Goal: Information Seeking & Learning: Learn about a topic

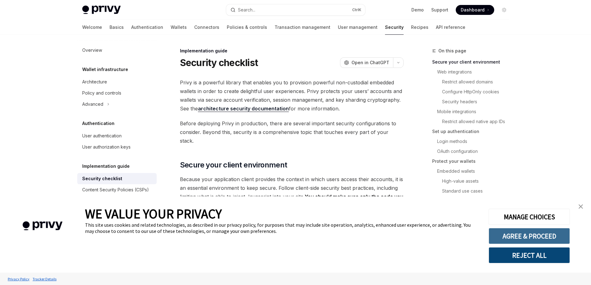
click at [514, 238] on button "AGREE & PROCEED" at bounding box center [528, 236] width 81 height 16
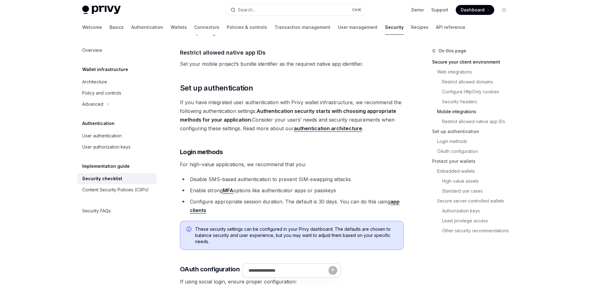
scroll to position [465, 0]
click at [335, 125] on link "authentication architecture" at bounding box center [328, 128] width 68 height 7
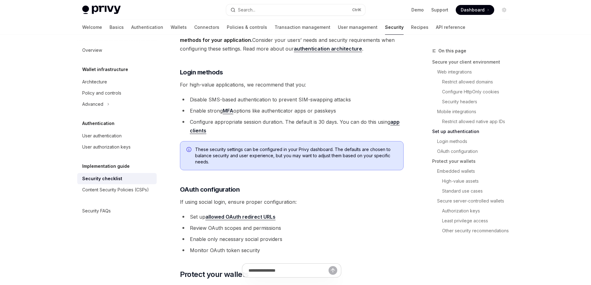
scroll to position [589, 0]
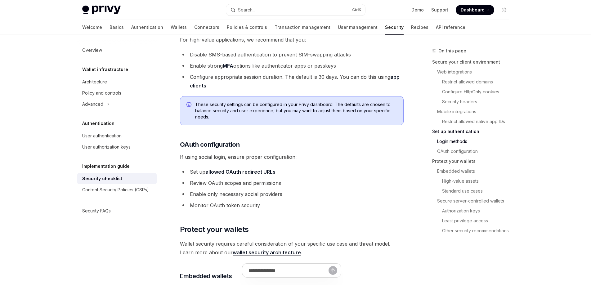
click at [246, 169] on link "allowed OAuth redirect URLs" at bounding box center [240, 172] width 70 height 7
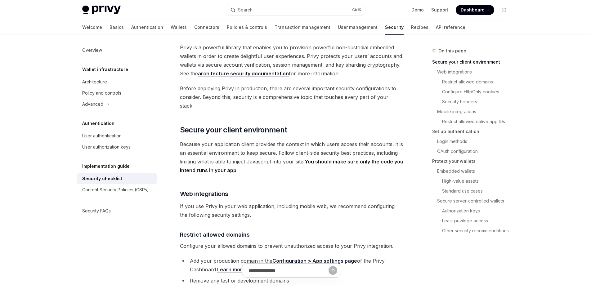
scroll to position [0, 0]
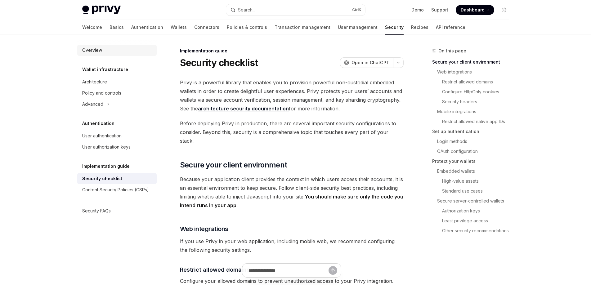
click at [93, 50] on div "Overview" at bounding box center [92, 50] width 20 height 7
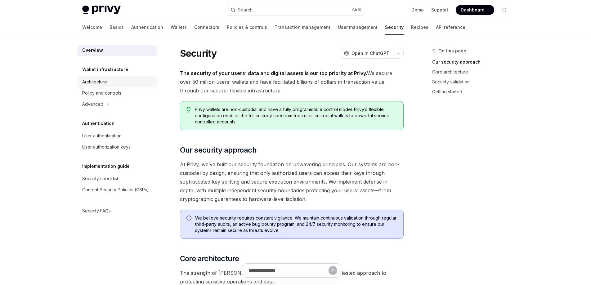
click at [105, 81] on div "Architecture" at bounding box center [94, 81] width 25 height 7
type textarea "*"
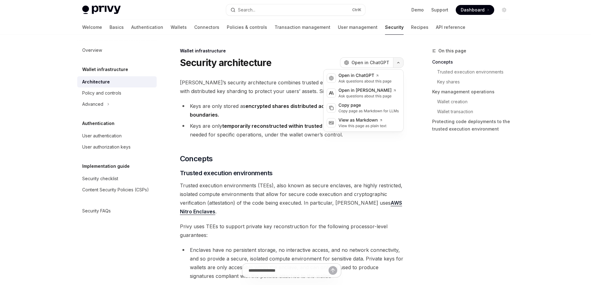
click at [402, 65] on button "button" at bounding box center [398, 62] width 11 height 11
click at [397, 62] on icon "button" at bounding box center [397, 62] width 7 height 2
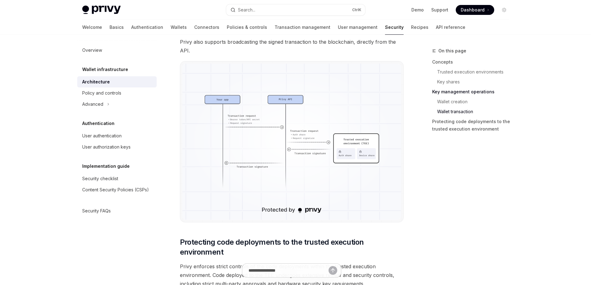
scroll to position [1116, 0]
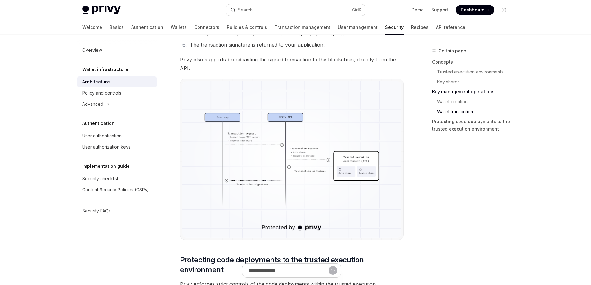
click at [252, 11] on div "Search..." at bounding box center [246, 9] width 17 height 7
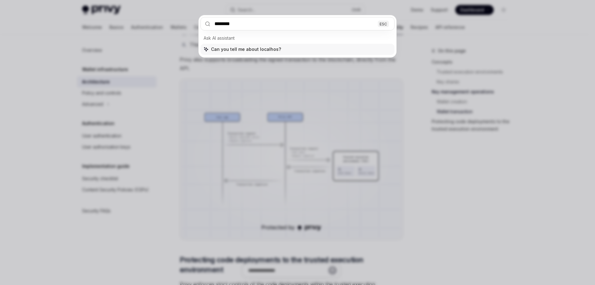
type input "*********"
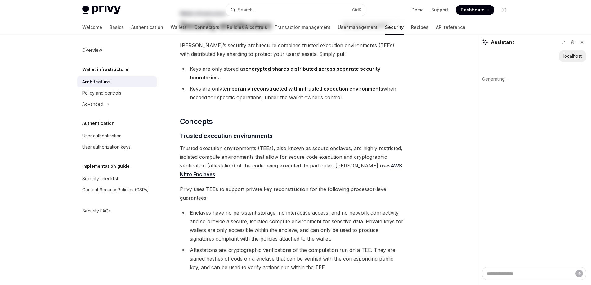
scroll to position [0, 0]
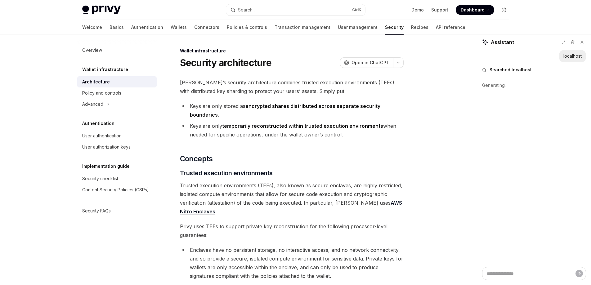
click at [506, 10] on button "Toggle dark mode" at bounding box center [504, 10] width 10 height 10
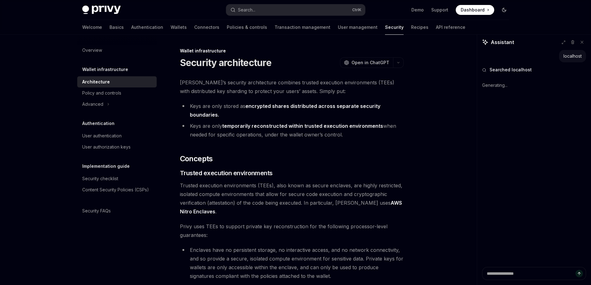
click at [503, 10] on icon "Toggle dark mode" at bounding box center [503, 9] width 5 height 5
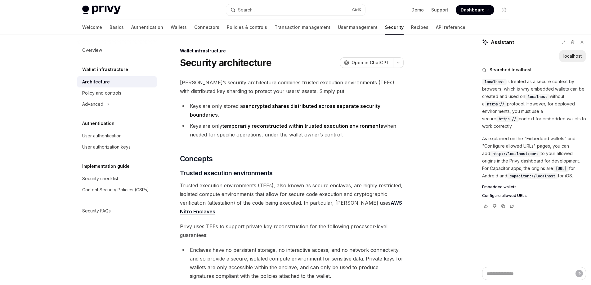
type textarea "*"
click at [510, 101] on p "localhost is treated as a secure context by browsers, which is why embedded wal…" at bounding box center [534, 104] width 104 height 52
click at [500, 104] on span "https://" at bounding box center [495, 104] width 17 height 5
click at [521, 124] on div "localhost is treated as a secure context by browsers, which is why embedded wal…" at bounding box center [534, 142] width 104 height 129
click at [510, 142] on p "As explained on the "Embedded wallets" and "Configure allowed URLs" pages, you …" at bounding box center [534, 157] width 104 height 45
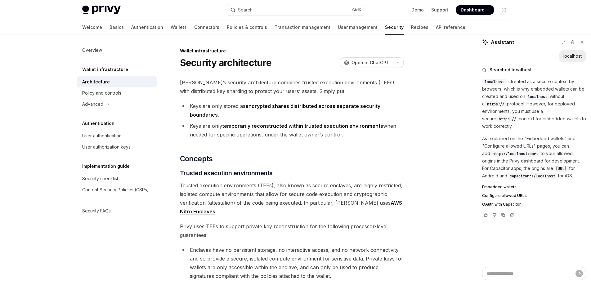
click at [510, 151] on span "http://localhost:port" at bounding box center [515, 153] width 46 height 5
drag, startPoint x: 483, startPoint y: 80, endPoint x: 562, endPoint y: 178, distance: 125.1
click at [562, 178] on div "localhost is treated as a secure context by browsers, which is why embedded wal…" at bounding box center [534, 142] width 104 height 129
copy div "localhost is treated as a secure context by browsers, which is why embedded wal…"
click at [498, 186] on span "Embedded wallets" at bounding box center [499, 187] width 34 height 5
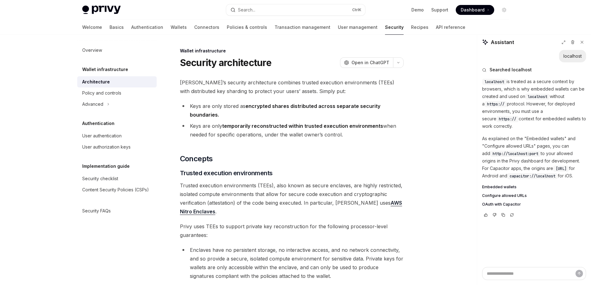
click at [497, 196] on span "Configure allowed URLs" at bounding box center [504, 195] width 45 height 5
click at [497, 205] on span "OAuth with Capacitor" at bounding box center [501, 204] width 39 height 5
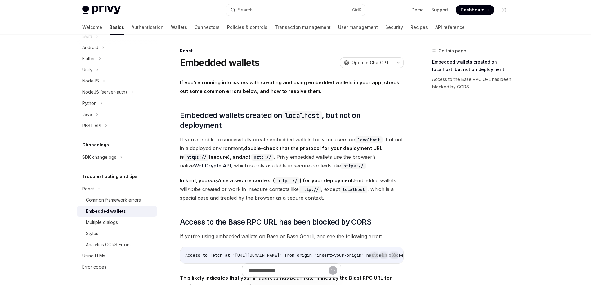
click at [455, 160] on div "On this page Embedded wallets created on localhost, but not on deployment Acces…" at bounding box center [467, 166] width 94 height 238
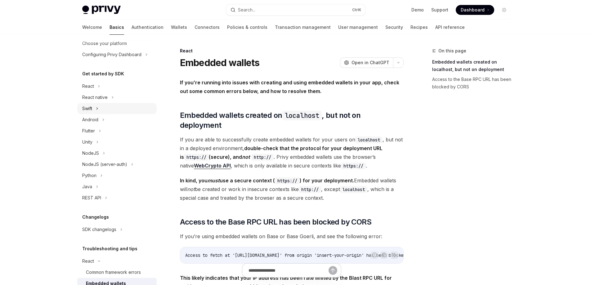
scroll to position [50, 0]
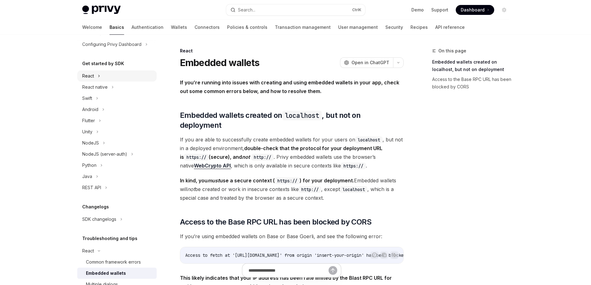
click at [100, 78] on div "React" at bounding box center [116, 75] width 79 height 11
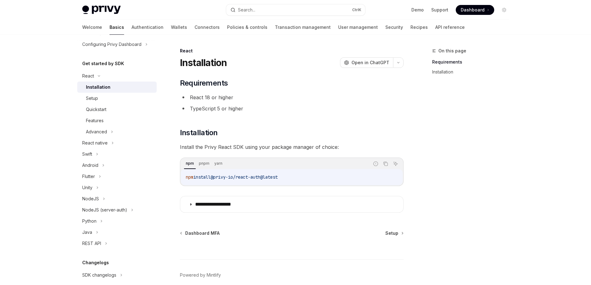
click at [104, 88] on div "Installation" at bounding box center [98, 86] width 24 height 7
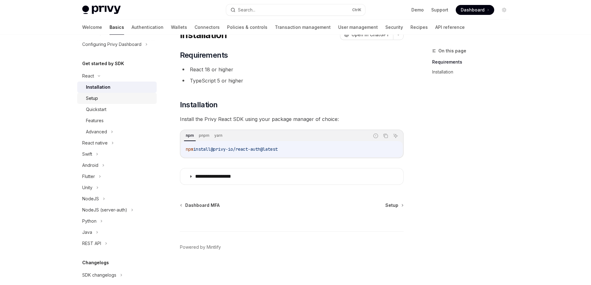
click at [92, 96] on div "Setup" at bounding box center [92, 98] width 12 height 7
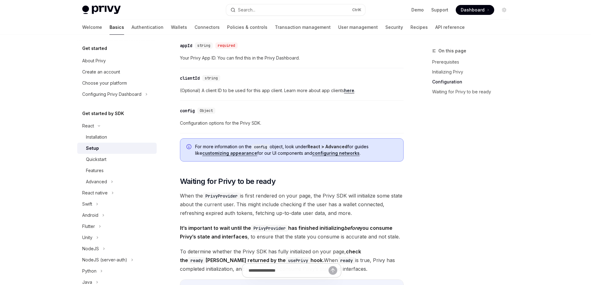
scroll to position [465, 0]
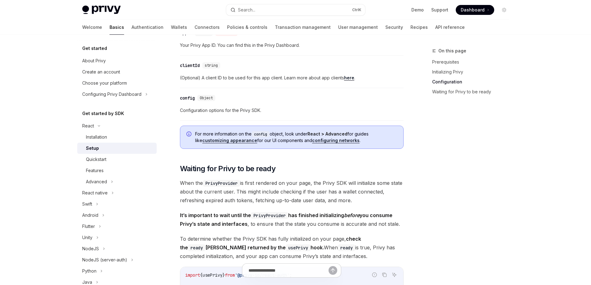
click at [332, 140] on link "configuring networks" at bounding box center [335, 141] width 47 height 6
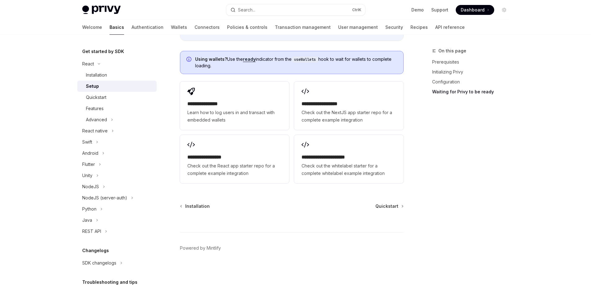
scroll to position [790, 0]
click at [99, 97] on div "Quickstart" at bounding box center [96, 97] width 20 height 7
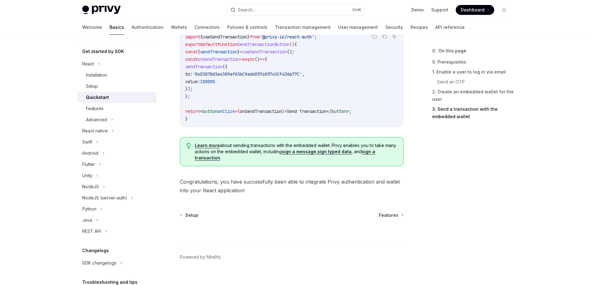
scroll to position [620, 0]
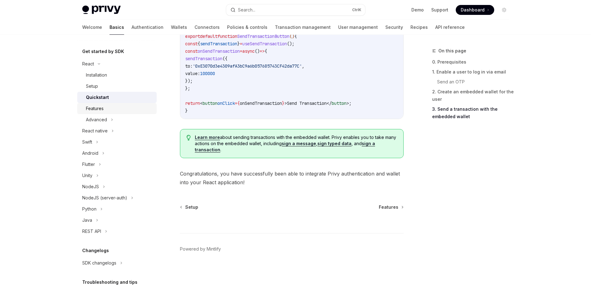
click at [95, 111] on div "Features" at bounding box center [95, 108] width 18 height 7
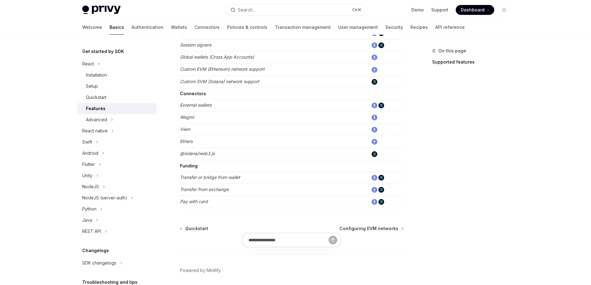
scroll to position [383, 0]
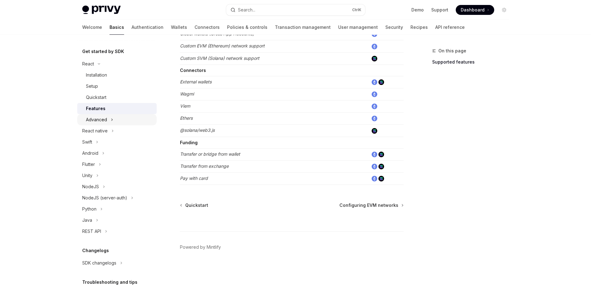
click at [105, 123] on div "Advanced" at bounding box center [96, 119] width 21 height 7
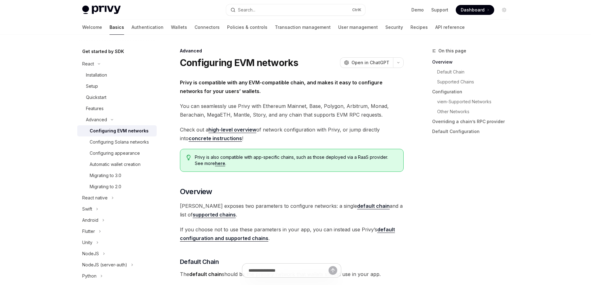
click at [105, 133] on div "Configuring EVM networks" at bounding box center [119, 130] width 59 height 7
type textarea "*"
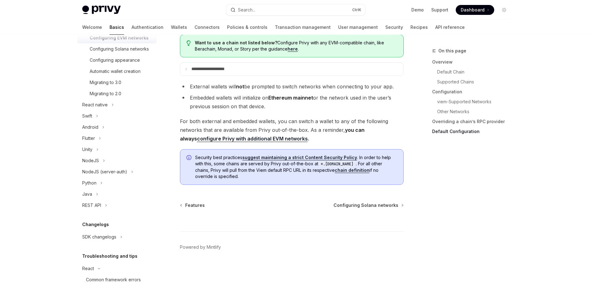
scroll to position [1596, 0]
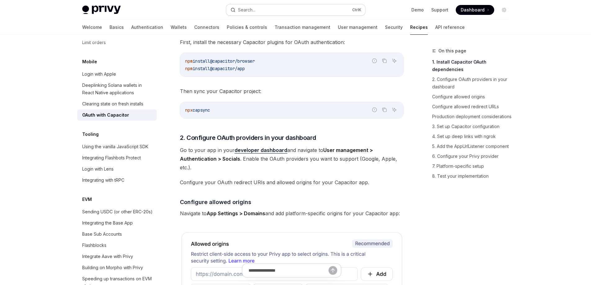
scroll to position [186, 0]
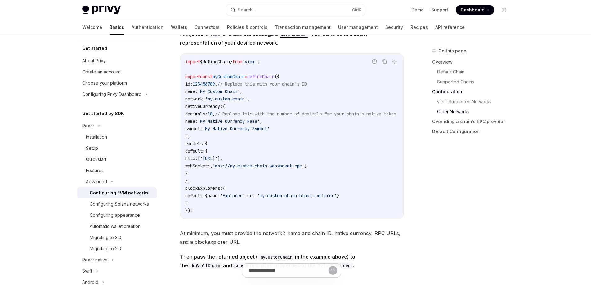
scroll to position [1085, 0]
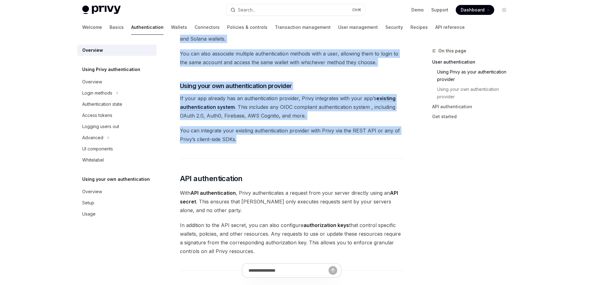
scroll to position [280, 0]
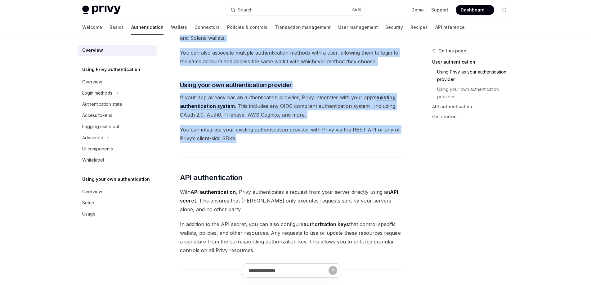
click at [319, 141] on div "Privy’s wallet system supports granular controls on who can access wallets and …" at bounding box center [292, 97] width 224 height 617
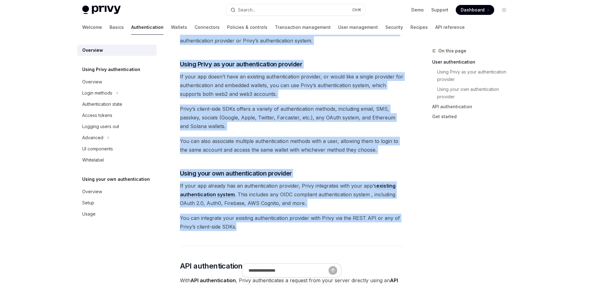
scroll to position [187, 0]
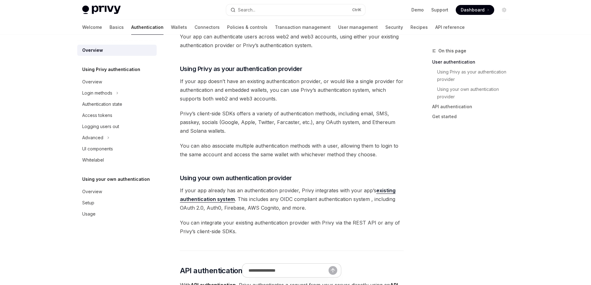
click at [437, 145] on div "On this page User authentication Using Privy as your authentication provider Us…" at bounding box center [467, 166] width 94 height 238
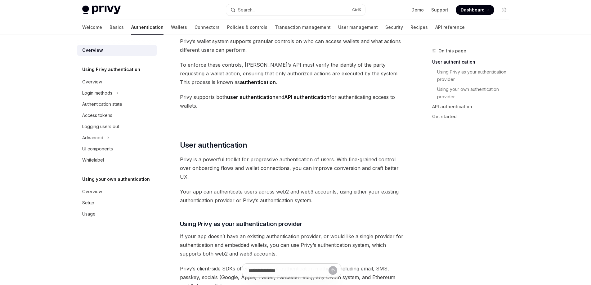
scroll to position [0, 0]
